Goal: Task Accomplishment & Management: Manage account settings

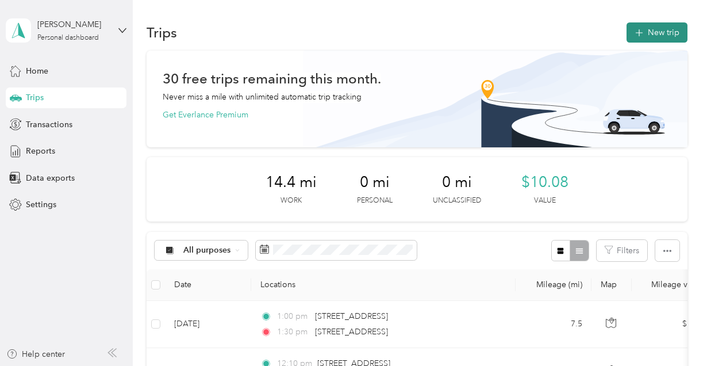
click at [669, 33] on button "New trip" at bounding box center [657, 32] width 61 height 20
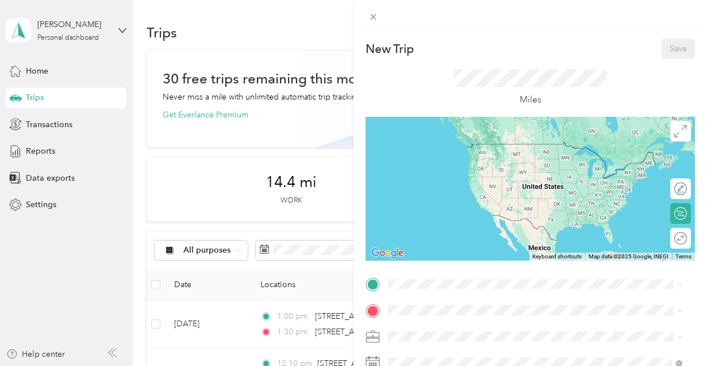
click at [453, 220] on div "Home" at bounding box center [467, 220] width 115 height 10
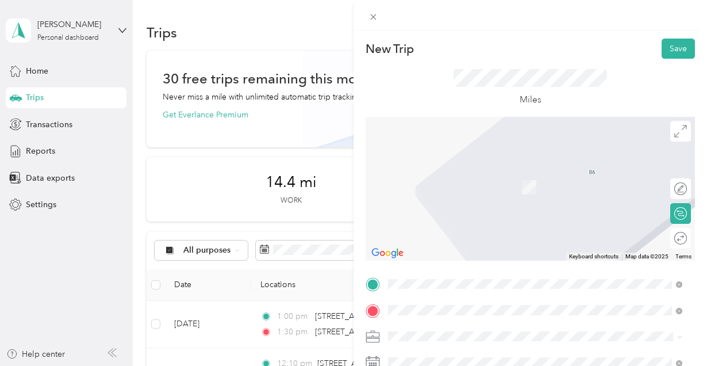
click at [446, 174] on span "Boston Common Boston, Massachusetts, United States" at bounding box center [518, 170] width 217 height 10
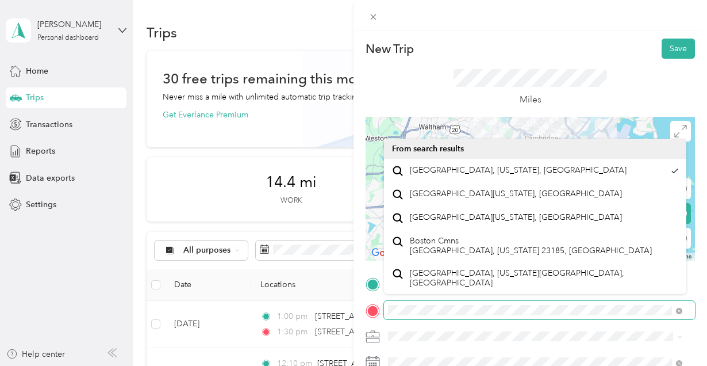
click at [227, 297] on div "New Trip Save This trip cannot be edited because it is either under review, app…" at bounding box center [353, 183] width 707 height 366
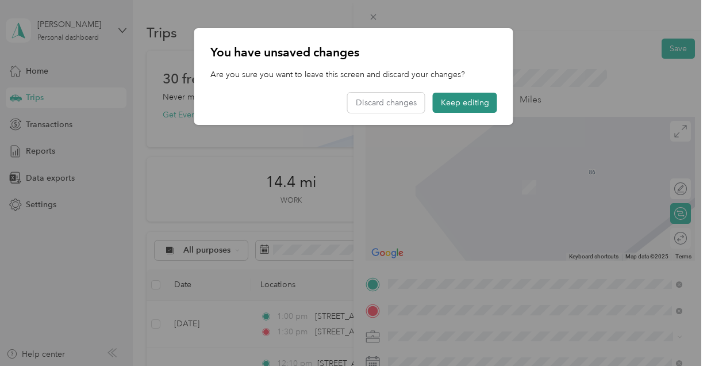
click at [457, 99] on button "Keep editing" at bounding box center [465, 103] width 64 height 20
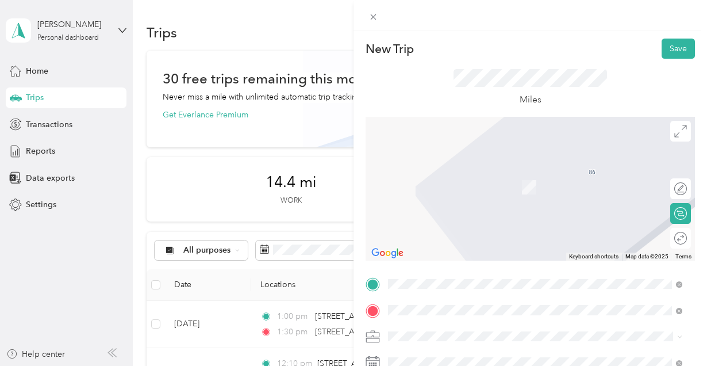
click at [451, 206] on li "31 Station Street Brookline, Massachusetts 02445, United States" at bounding box center [535, 194] width 302 height 24
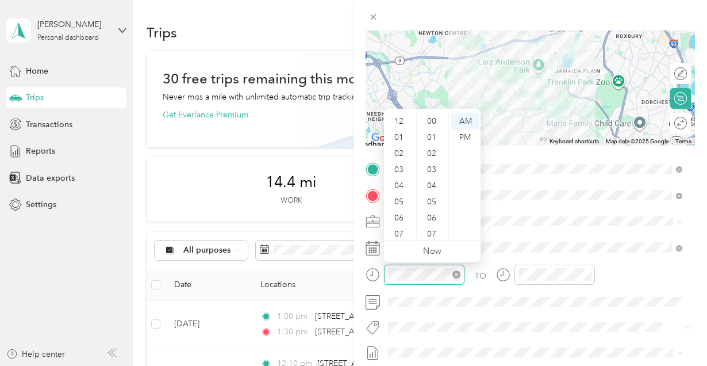
scroll to position [69, 0]
click at [400, 165] on div "07" at bounding box center [400, 165] width 28 height 16
click at [434, 229] on div "15" at bounding box center [433, 234] width 28 height 16
click at [439, 124] on div "00" at bounding box center [433, 121] width 28 height 16
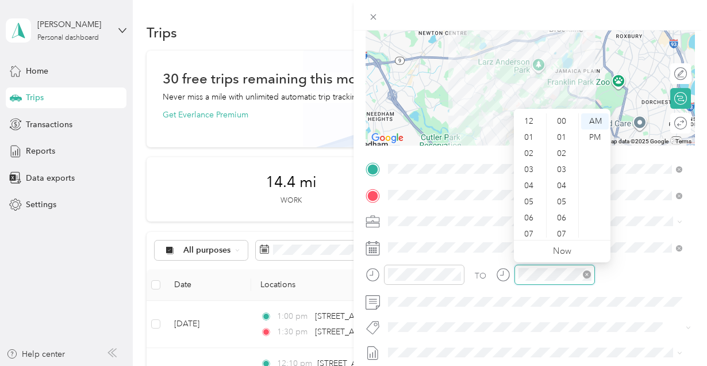
scroll to position [69, 0]
click at [530, 165] on div "07" at bounding box center [530, 165] width 28 height 16
click at [562, 233] on div "15" at bounding box center [563, 234] width 28 height 16
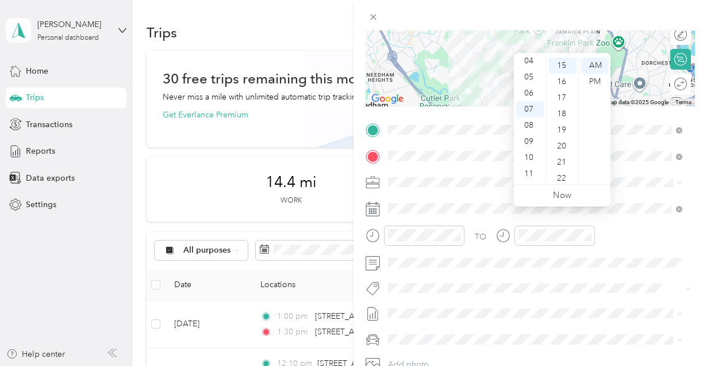
scroll to position [172, 0]
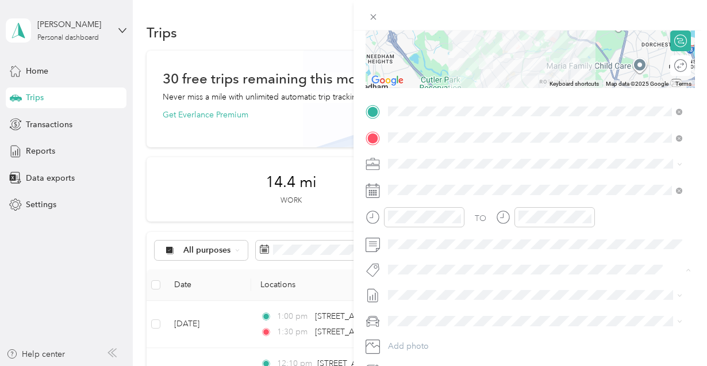
click at [421, 162] on div "Bsas" at bounding box center [535, 160] width 286 height 14
click at [439, 216] on span "Aug 2025 Draft" at bounding box center [535, 221] width 286 height 10
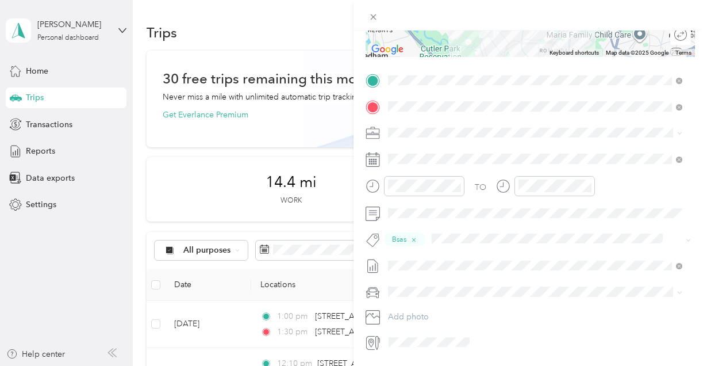
scroll to position [230, 0]
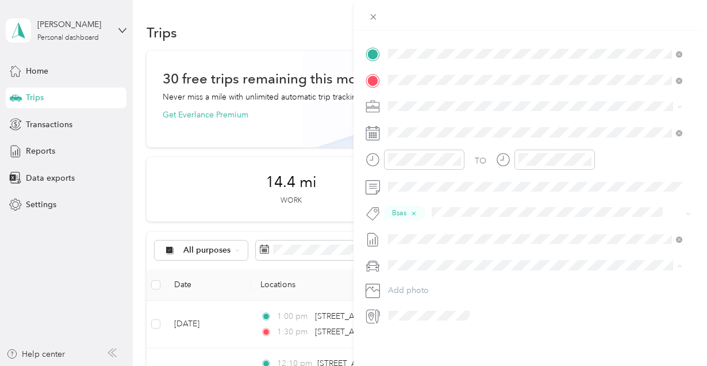
click at [432, 365] on div "New Trip Save This trip cannot be edited because it is either under review, app…" at bounding box center [350, 366] width 701 height 0
click at [415, 283] on span "Toyota rav4" at bounding box center [413, 285] width 43 height 10
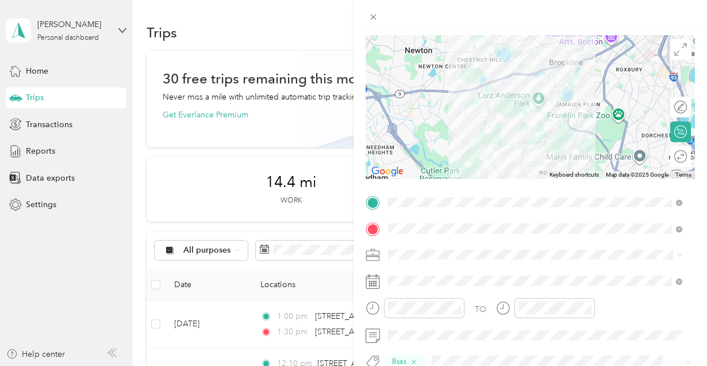
scroll to position [0, 0]
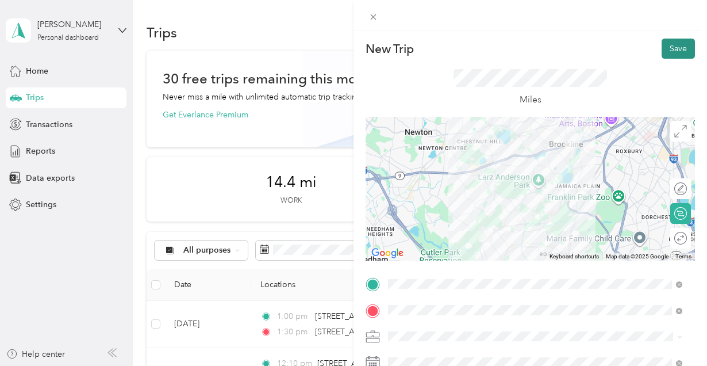
click at [665, 47] on button "Save" at bounding box center [678, 49] width 33 height 20
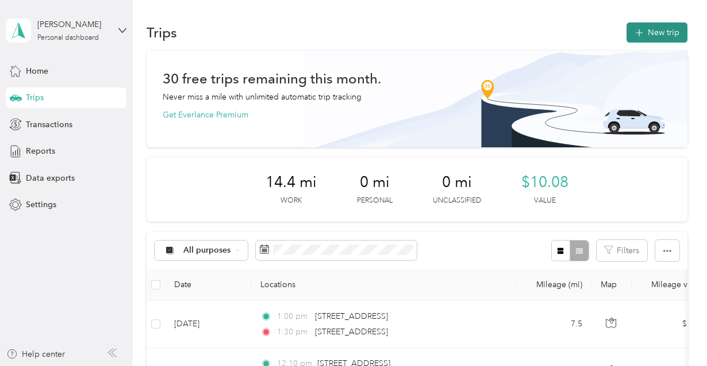
click at [642, 40] on button "New trip" at bounding box center [657, 32] width 61 height 20
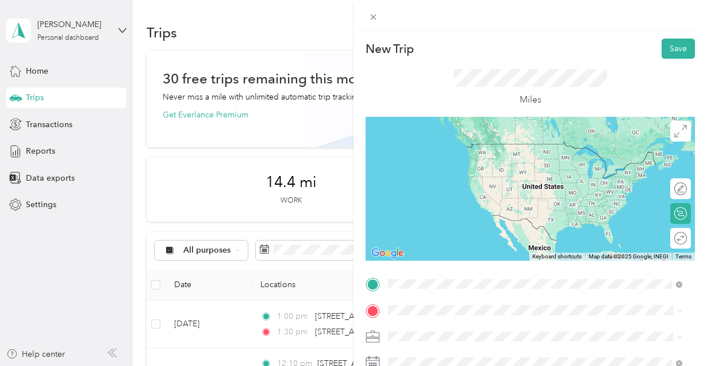
click at [436, 145] on span "31 Station Street Brookline, Massachusetts 02445, United States" at bounding box center [467, 144] width 115 height 10
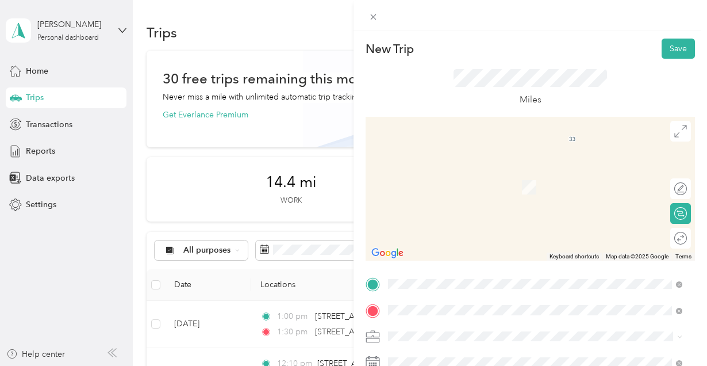
click at [492, 174] on div "Home" at bounding box center [467, 174] width 115 height 10
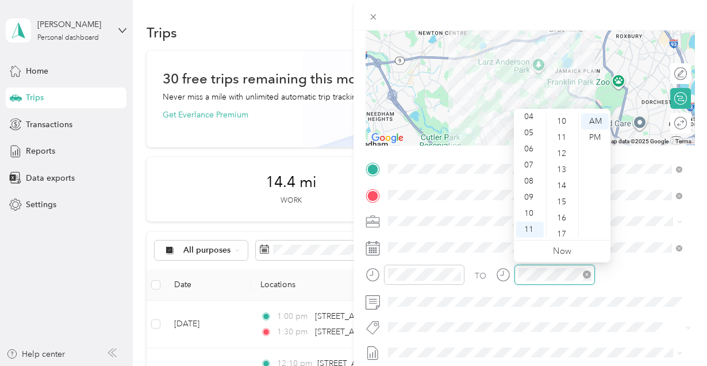
scroll to position [80, 0]
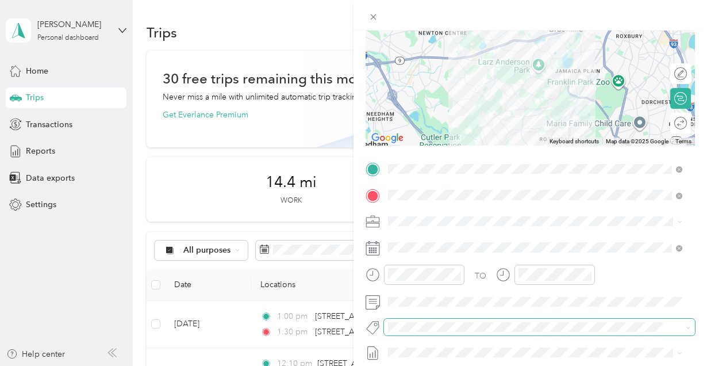
click at [427, 321] on span at bounding box center [530, 327] width 292 height 12
click at [431, 208] on li "Bsas" at bounding box center [535, 217] width 302 height 22
click at [428, 277] on span "Aug 2025 Draft" at bounding box center [535, 278] width 286 height 10
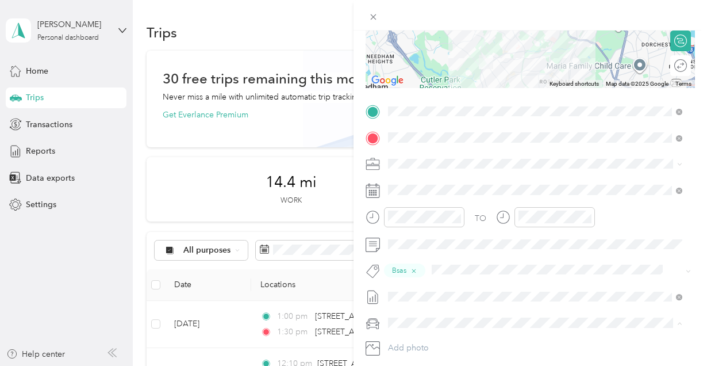
click at [402, 343] on span "Toyota rav4" at bounding box center [413, 343] width 43 height 10
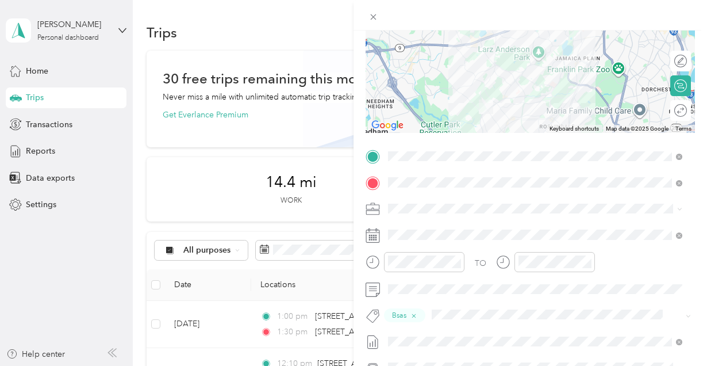
scroll to position [0, 0]
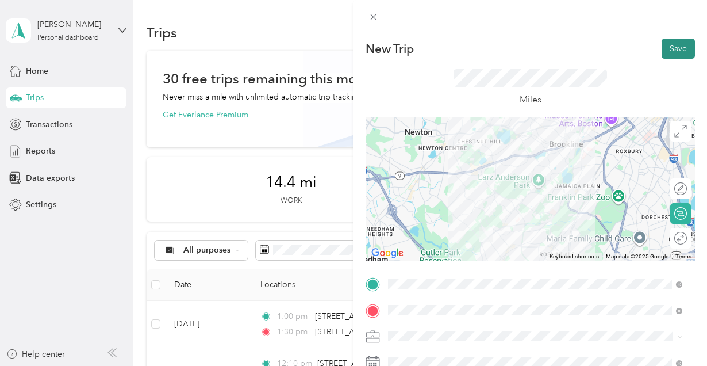
click at [664, 47] on button "Save" at bounding box center [678, 49] width 33 height 20
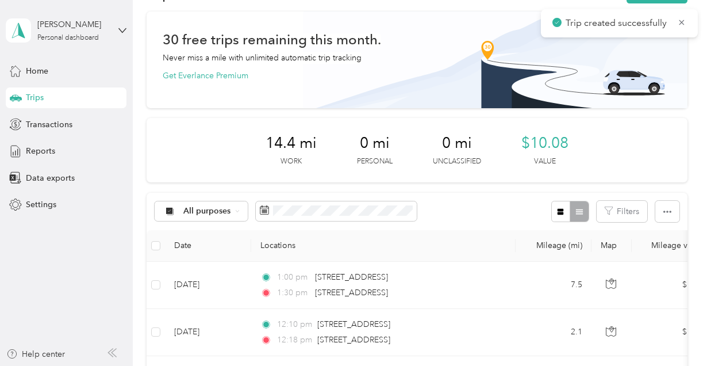
scroll to position [57, 0]
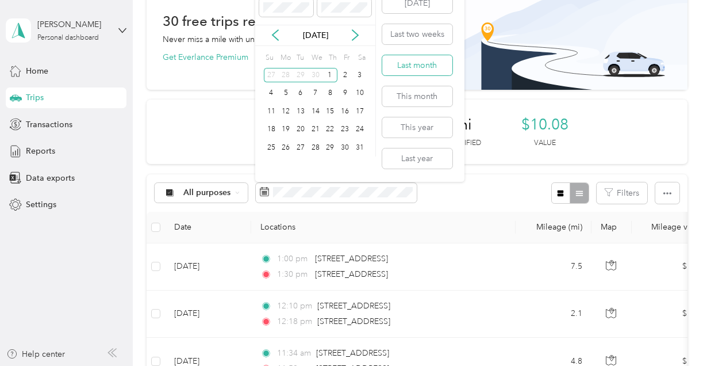
click at [417, 64] on button "Last month" at bounding box center [417, 65] width 70 height 20
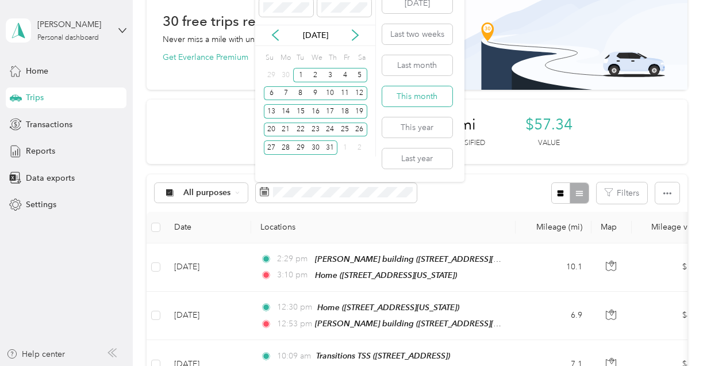
click at [415, 97] on button "This month" at bounding box center [417, 96] width 70 height 20
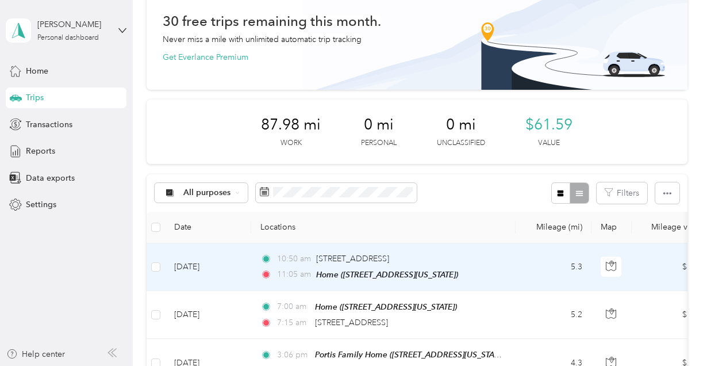
click at [489, 255] on div "10:50 am 31 Station Street, Brookline" at bounding box center [380, 258] width 241 height 13
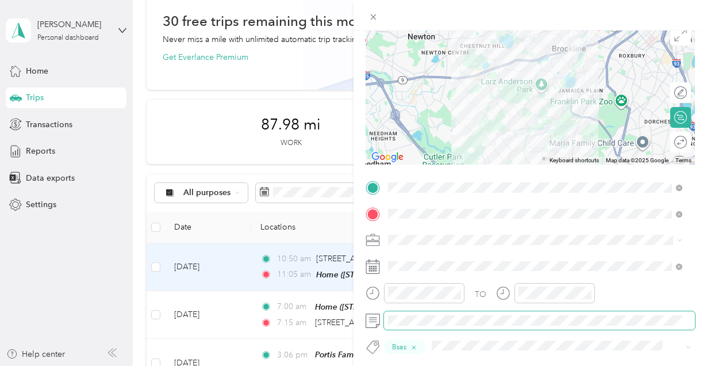
scroll to position [115, 0]
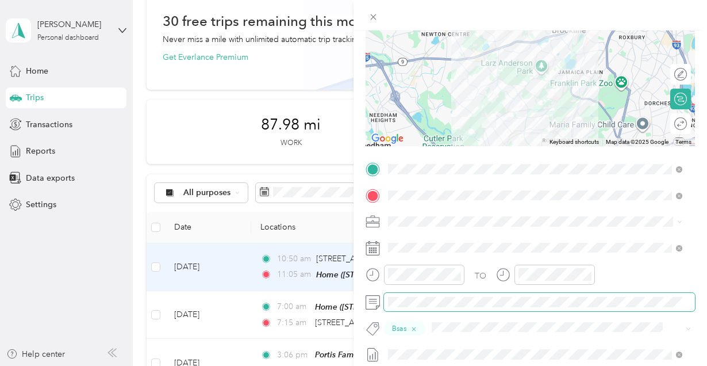
click at [331, 304] on div "Trip details Save This trip cannot be edited because it is either under review,…" at bounding box center [353, 183] width 707 height 366
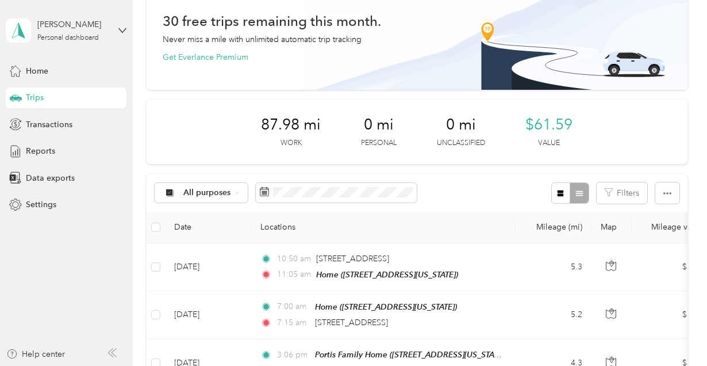
click at [17, 293] on aside "Elthea Sykes Personal dashboard Home Trips Transactions Reports Data exports Se…" at bounding box center [66, 183] width 133 height 366
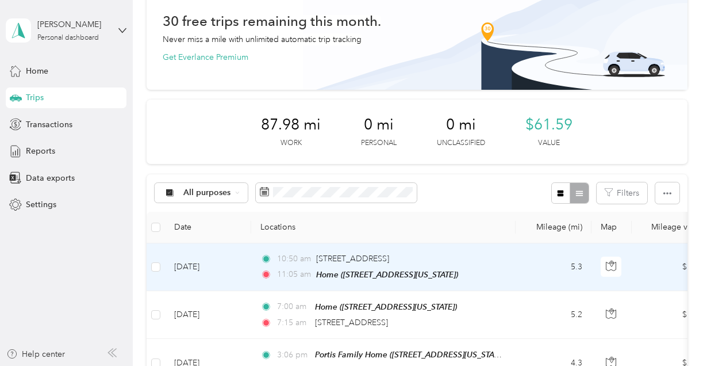
click at [446, 259] on div "10:50 am 31 Station Street, Brookline" at bounding box center [380, 258] width 241 height 13
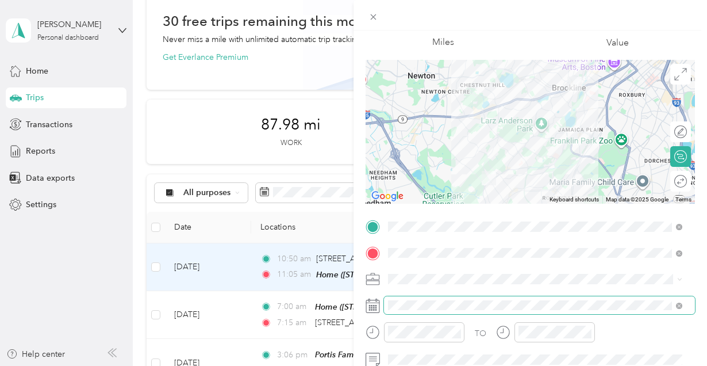
scroll to position [115, 0]
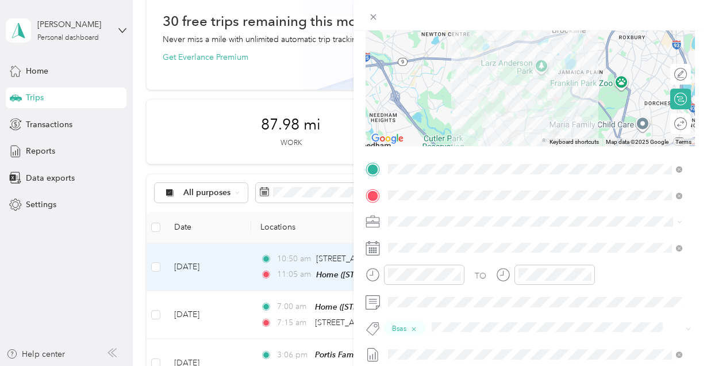
click at [195, 177] on div "Trip details Save This trip cannot be edited because it is either under review,…" at bounding box center [353, 183] width 707 height 366
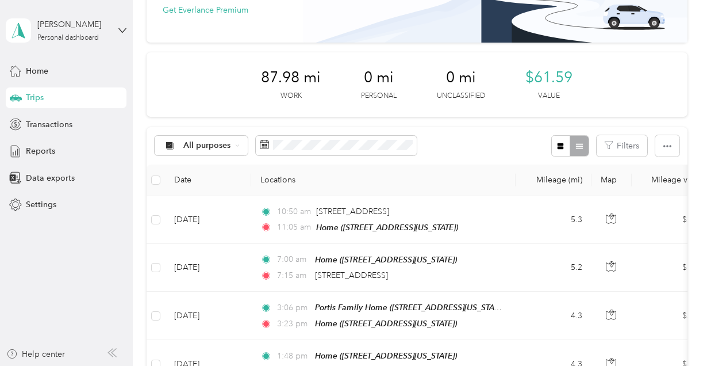
scroll to position [172, 0]
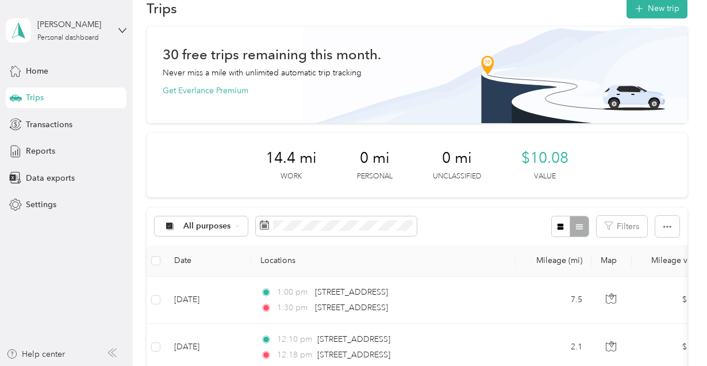
scroll to position [57, 0]
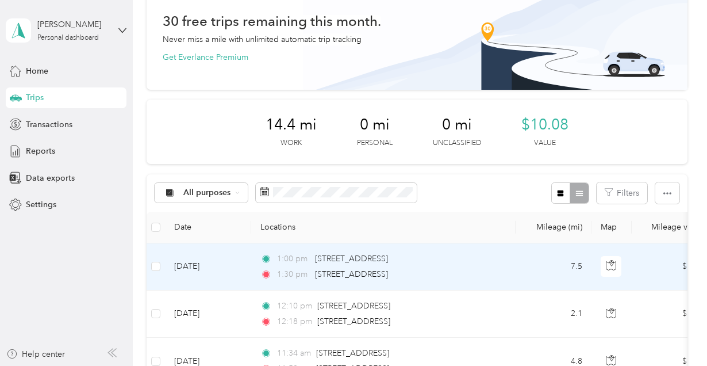
click at [461, 262] on div "1:00 pm [STREET_ADDRESS]" at bounding box center [380, 258] width 241 height 13
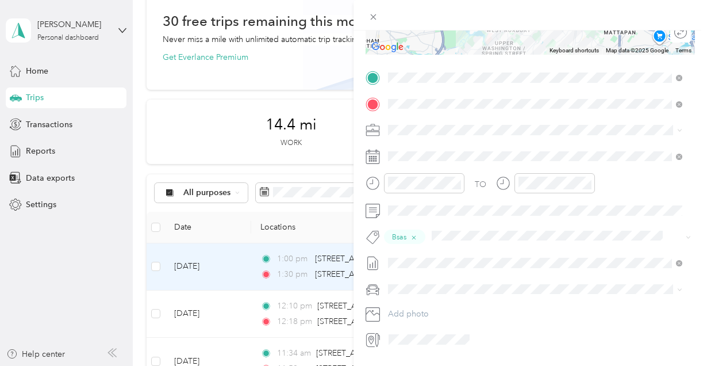
scroll to position [230, 0]
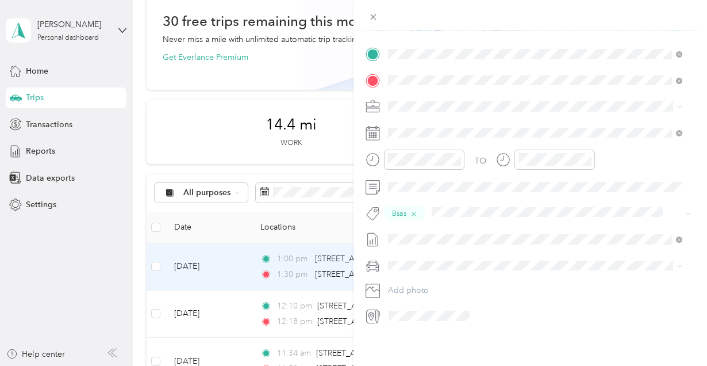
click at [370, 212] on icon at bounding box center [373, 213] width 14 height 14
click at [48, 286] on div "Trip details Save This trip cannot be edited because it is either under review,…" at bounding box center [353, 183] width 707 height 366
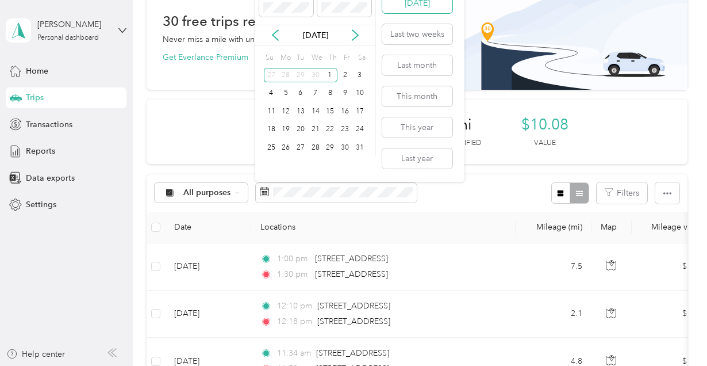
click at [421, 9] on button "[DATE]" at bounding box center [417, 3] width 70 height 20
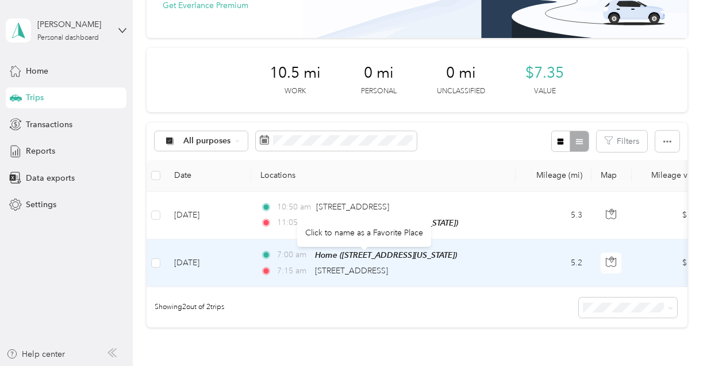
scroll to position [115, 0]
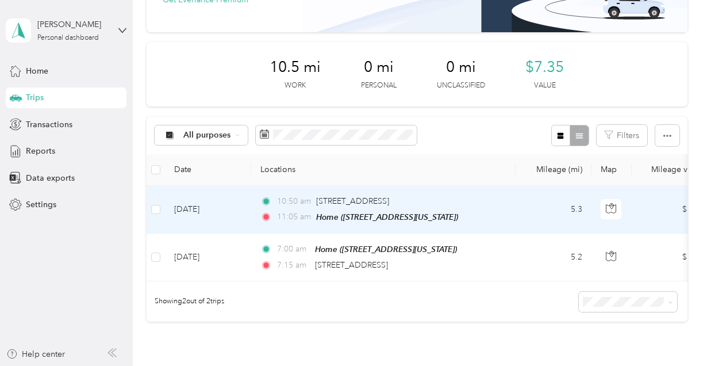
click at [533, 210] on td "5.3" at bounding box center [554, 210] width 76 height 48
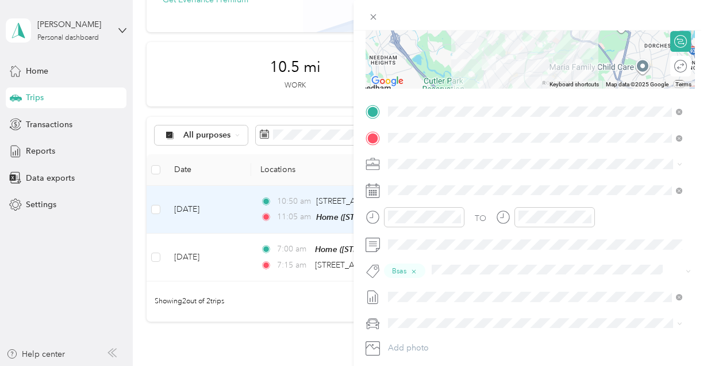
scroll to position [230, 0]
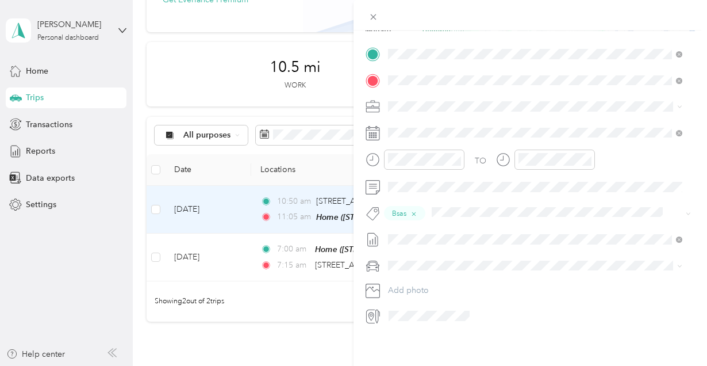
click at [543, 34] on div "Trip details Save This trip cannot be edited because it is either under review,…" at bounding box center [530, 67] width 329 height 516
click at [374, 16] on icon at bounding box center [374, 17] width 6 height 6
